Goal: Transaction & Acquisition: Purchase product/service

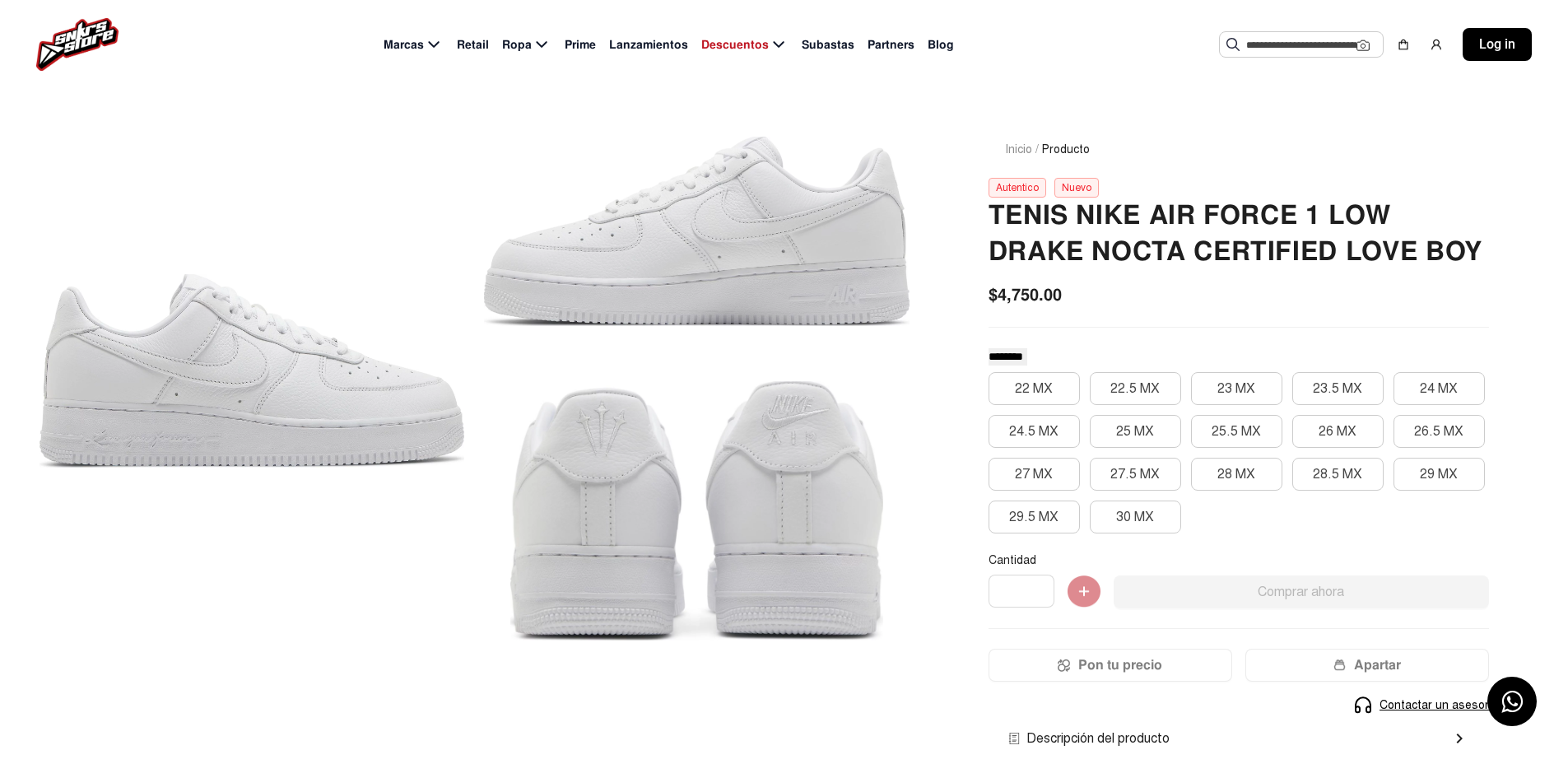
scroll to position [82, 0]
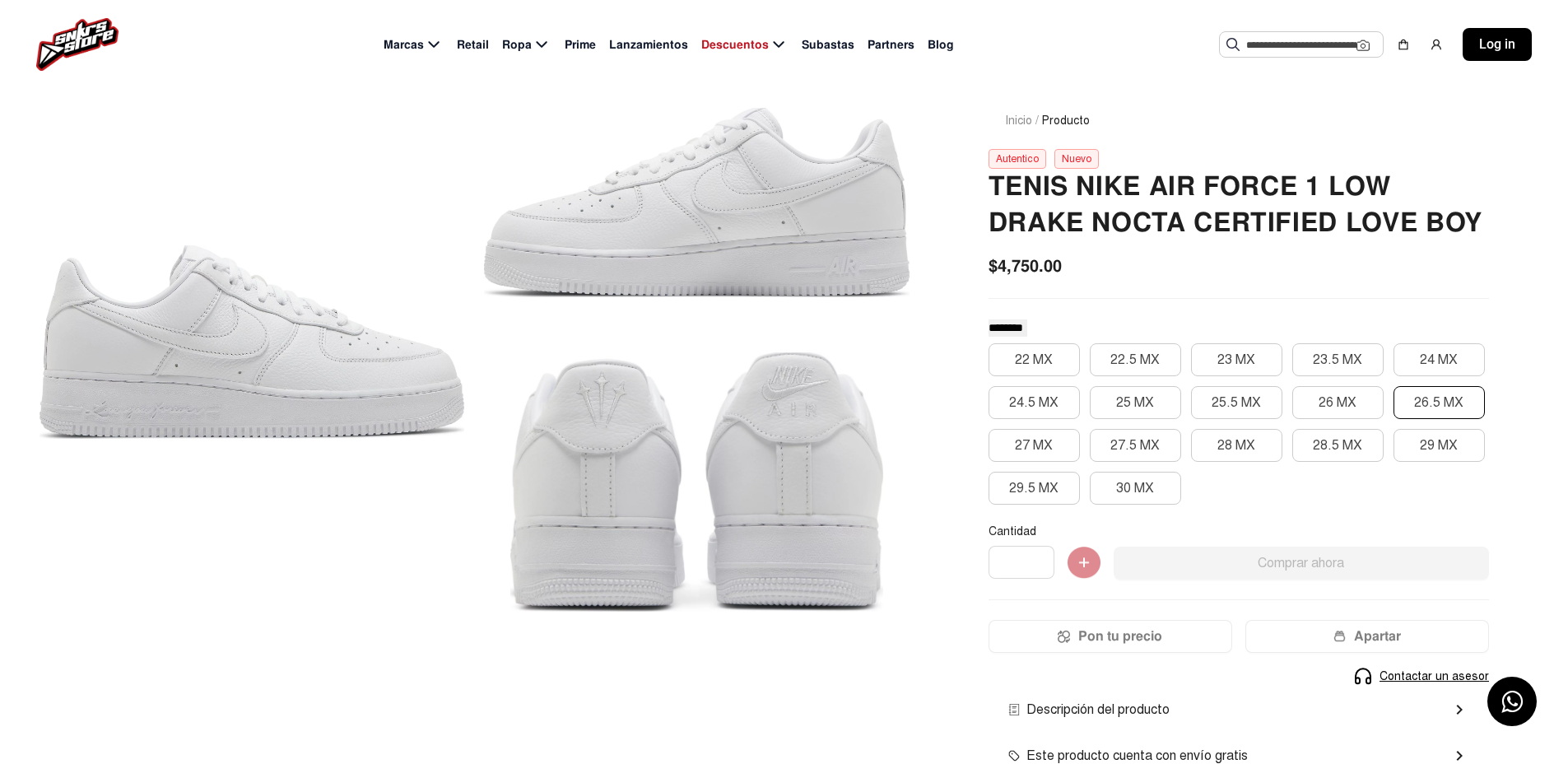
click at [1427, 410] on button "26.5 MX" at bounding box center [1439, 403] width 91 height 33
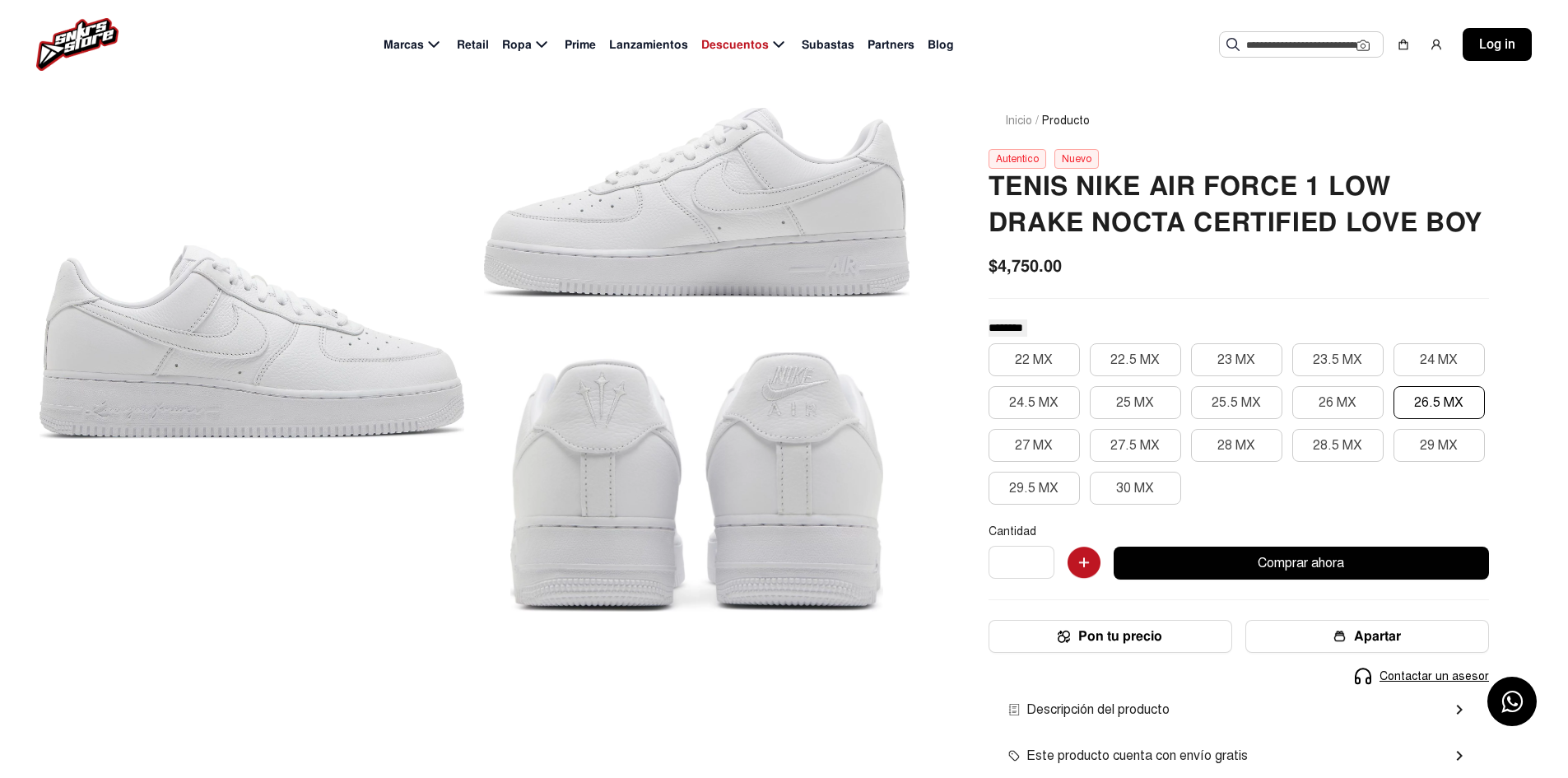
drag, startPoint x: 1033, startPoint y: 289, endPoint x: 1059, endPoint y: 274, distance: 30.0
click at [1059, 274] on div "Tenis Nike Air Force 1 Low [PERSON_NAME] Nocta Certified Love Boy $4,750.00 ***…" at bounding box center [1239, 534] width 500 height 731
click at [1053, 265] on span "$4,750.00" at bounding box center [1026, 266] width 73 height 25
drag, startPoint x: 1061, startPoint y: 265, endPoint x: 995, endPoint y: 272, distance: 66.4
click at [995, 272] on span "$4,750.00" at bounding box center [1026, 266] width 73 height 25
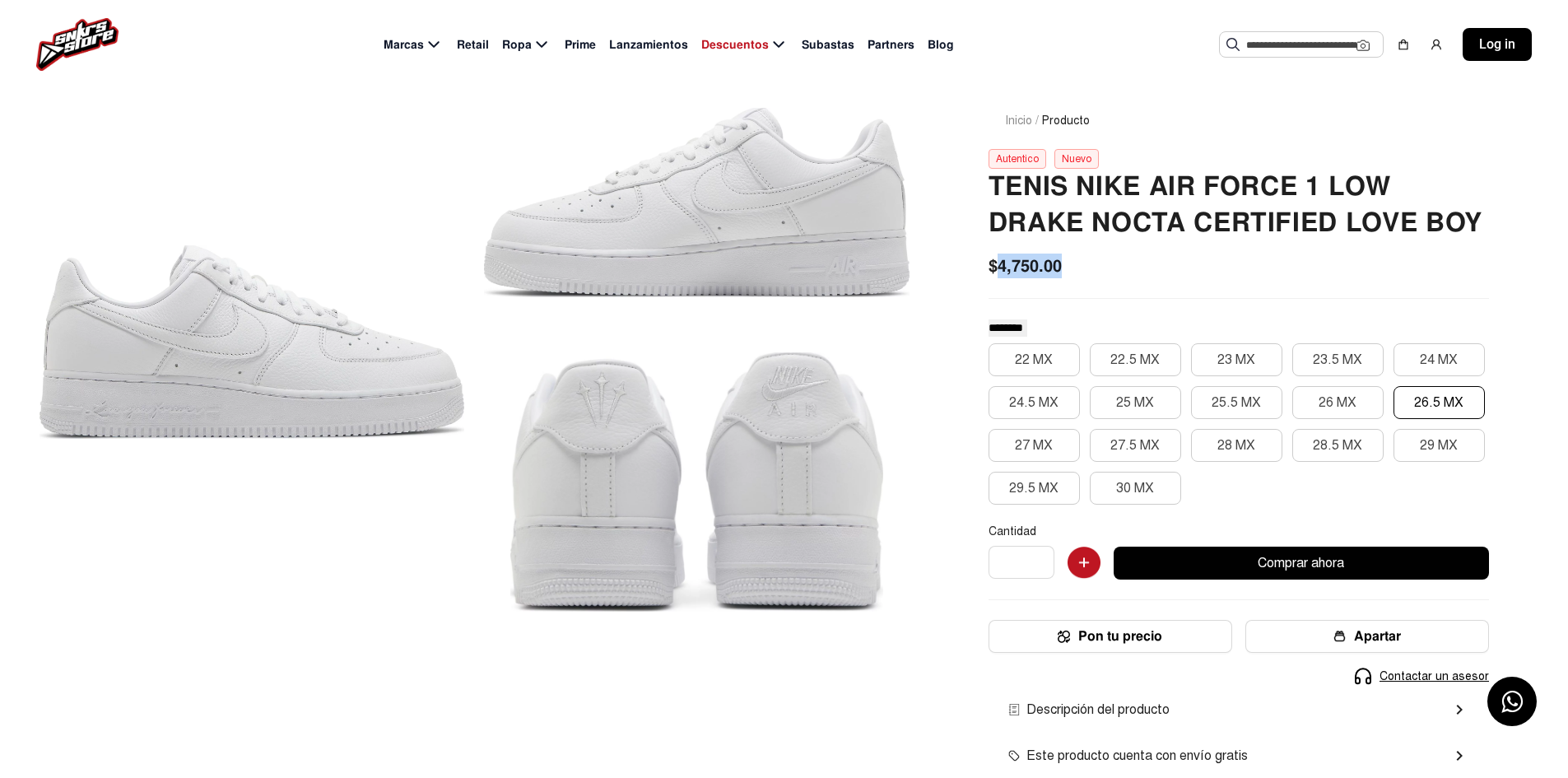
click at [1038, 265] on span "$4,750.00" at bounding box center [1026, 266] width 73 height 25
drag, startPoint x: 1058, startPoint y: 265, endPoint x: 989, endPoint y: 275, distance: 69.7
click at [989, 275] on span "$4,750.00" at bounding box center [1026, 266] width 73 height 25
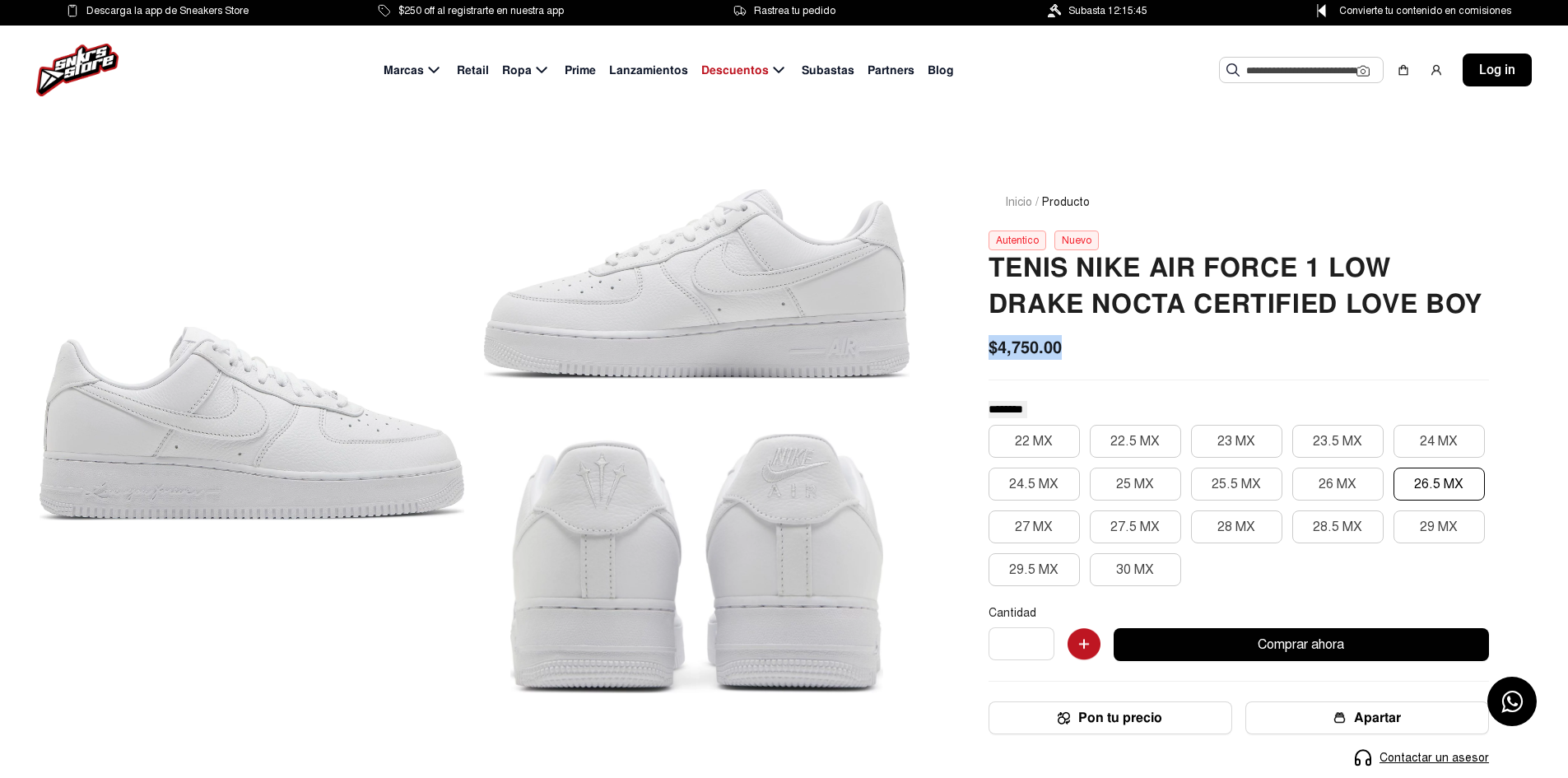
scroll to position [0, 0]
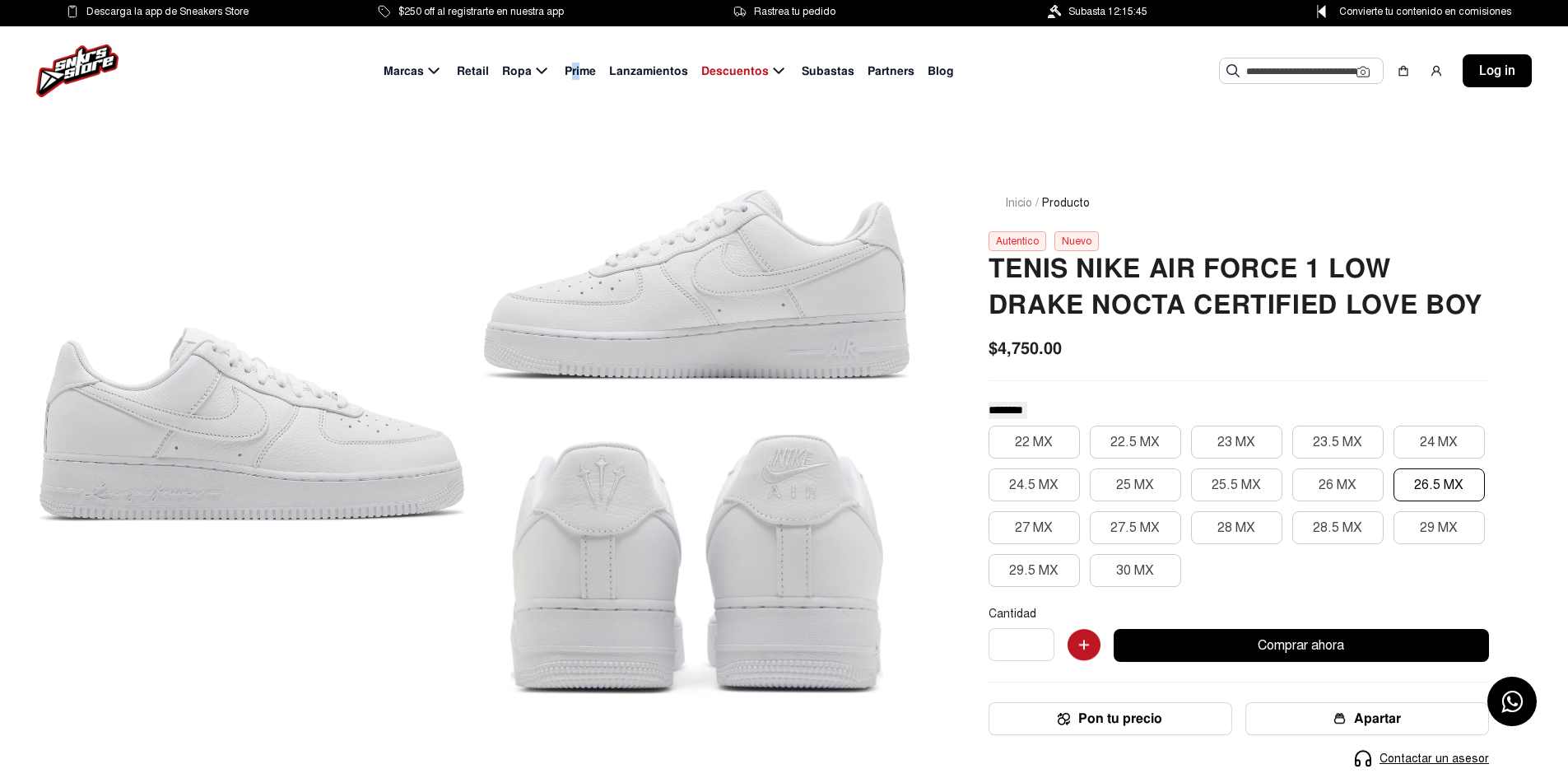
drag, startPoint x: 586, startPoint y: 66, endPoint x: 575, endPoint y: 75, distance: 14.2
click at [575, 75] on span "Prime" at bounding box center [580, 71] width 31 height 17
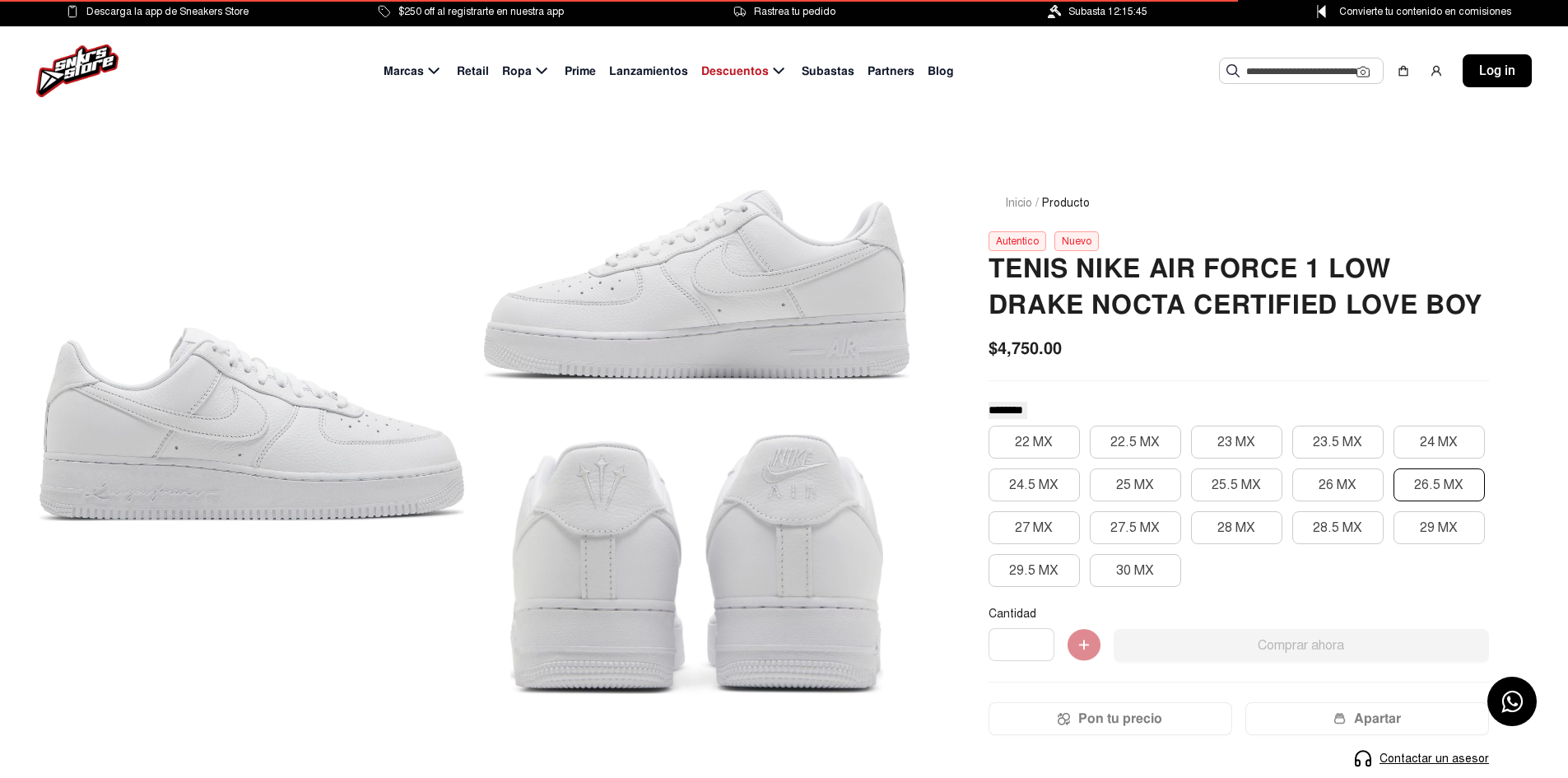
click at [1445, 496] on button "26.5 MX" at bounding box center [1439, 485] width 91 height 33
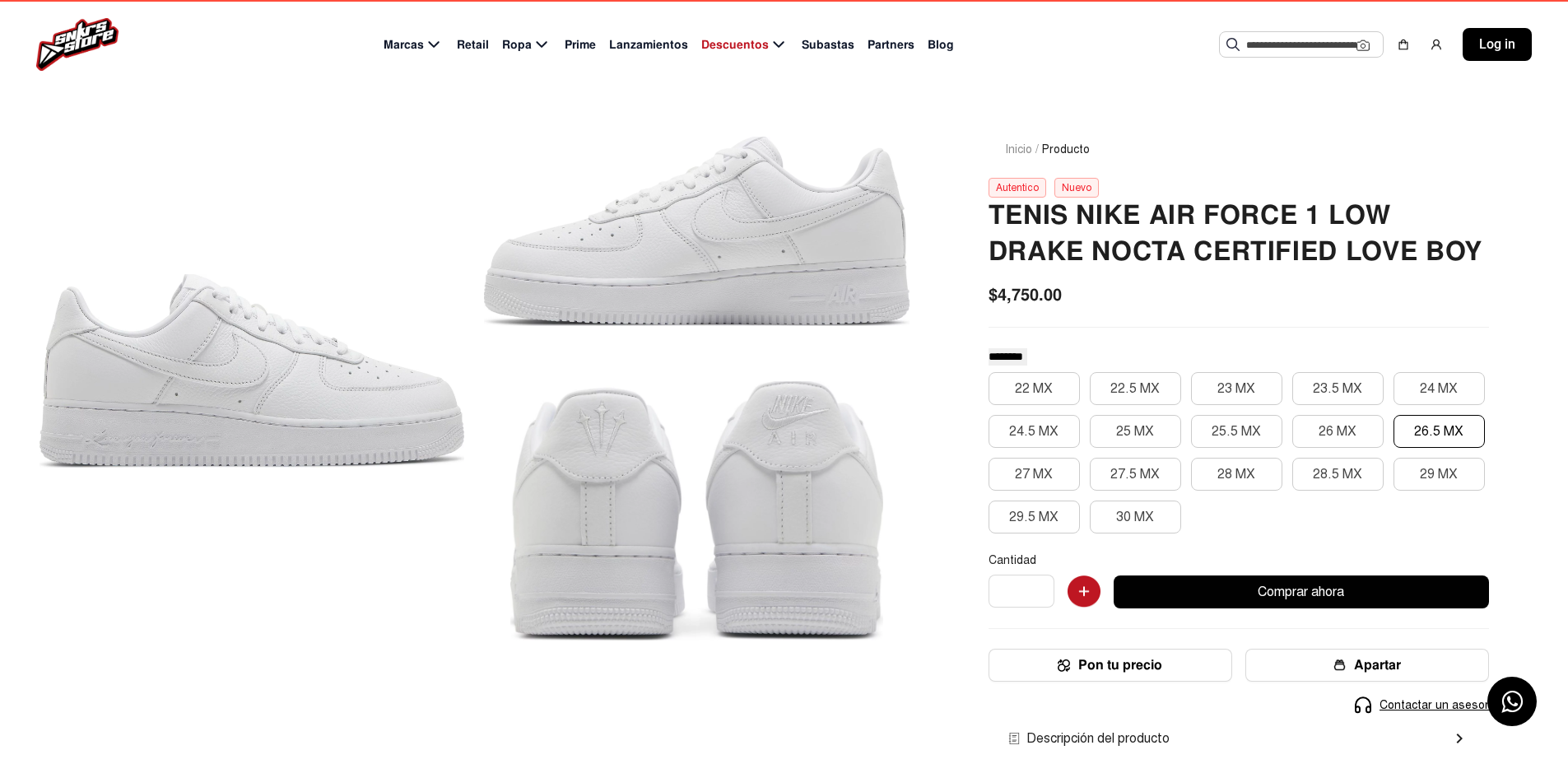
scroll to position [82, 0]
